Goal: Navigation & Orientation: Find specific page/section

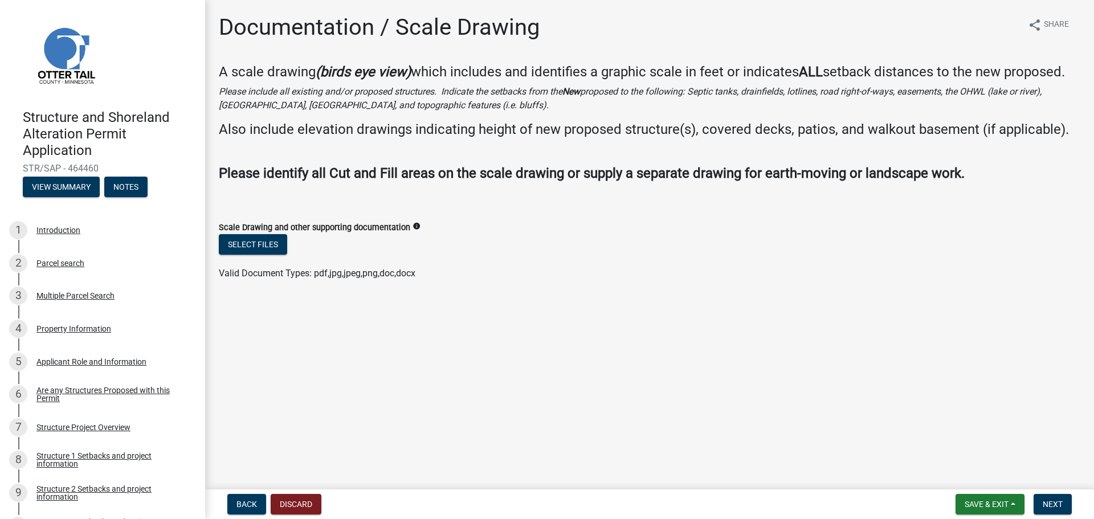
scroll to position [399, 0]
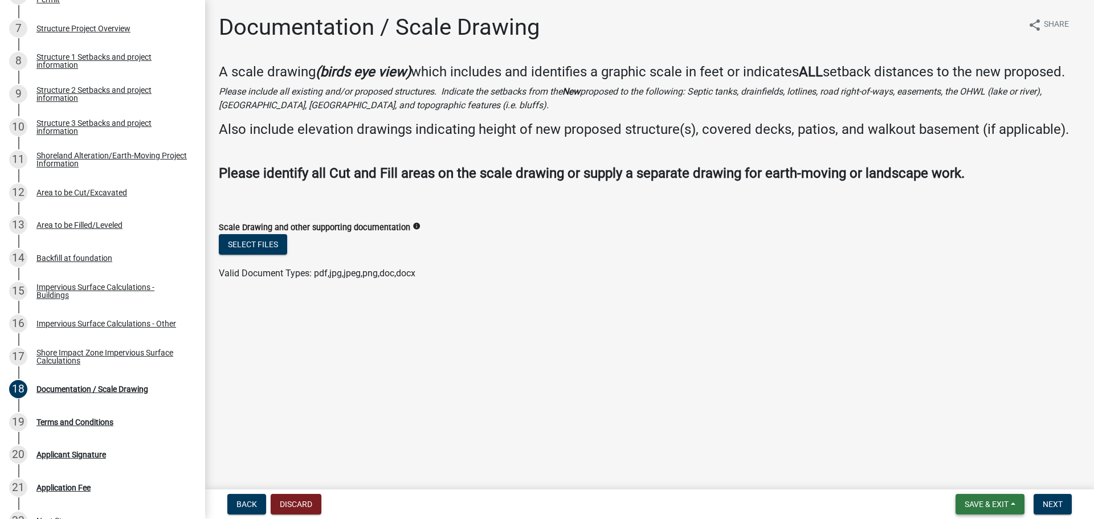
click at [991, 504] on span "Save & Exit" at bounding box center [987, 504] width 44 height 9
click at [974, 479] on button "Save & Exit" at bounding box center [978, 474] width 91 height 27
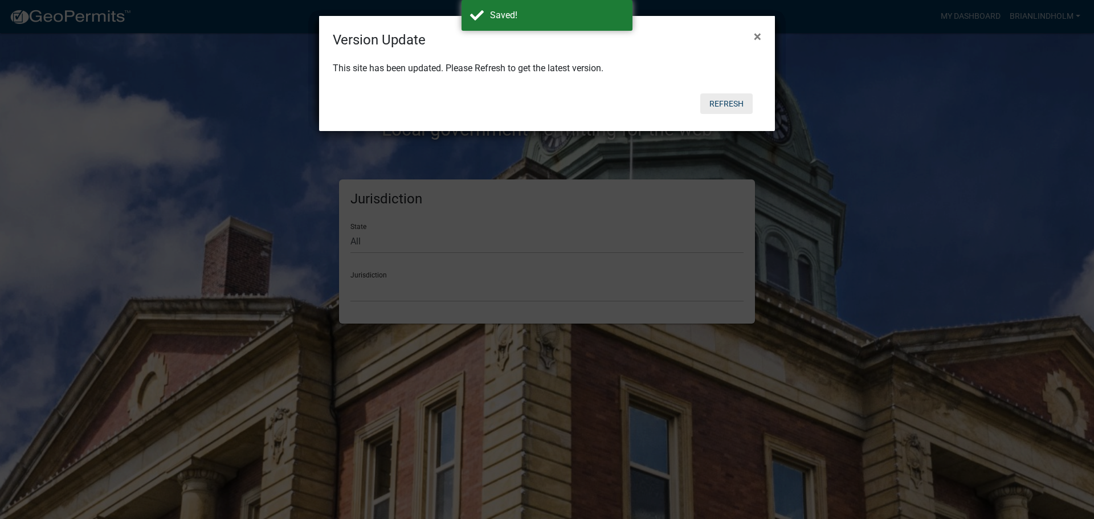
click at [723, 103] on button "Refresh" at bounding box center [726, 103] width 52 height 21
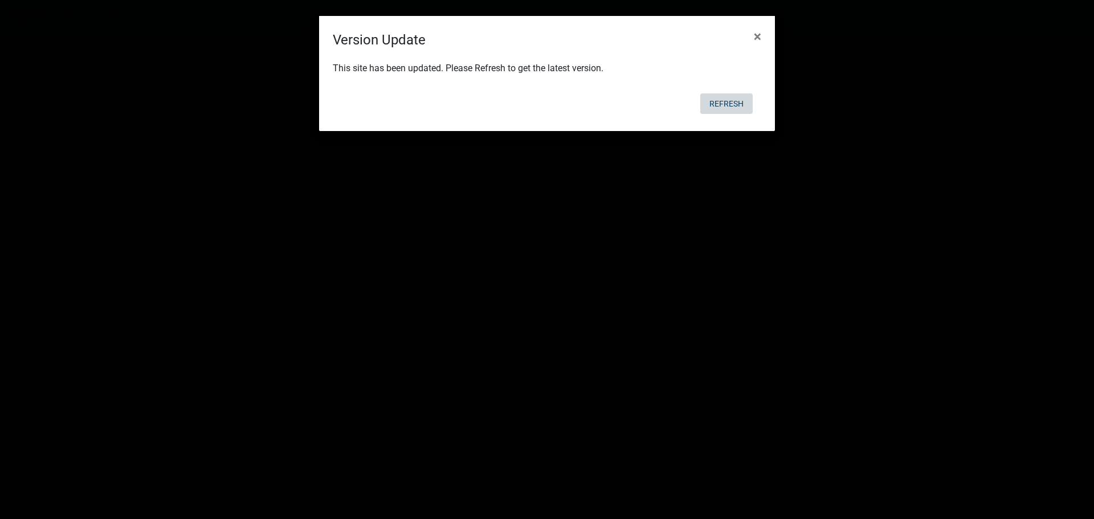
click at [726, 102] on button "Refresh" at bounding box center [726, 103] width 52 height 21
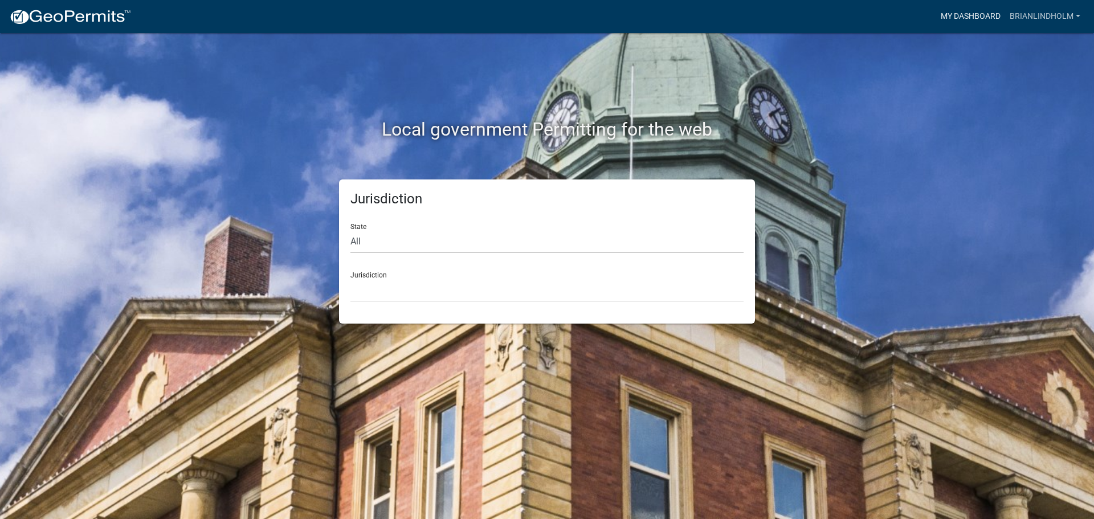
click at [975, 17] on link "My Dashboard" at bounding box center [970, 17] width 69 height 22
